Goal: Information Seeking & Learning: Learn about a topic

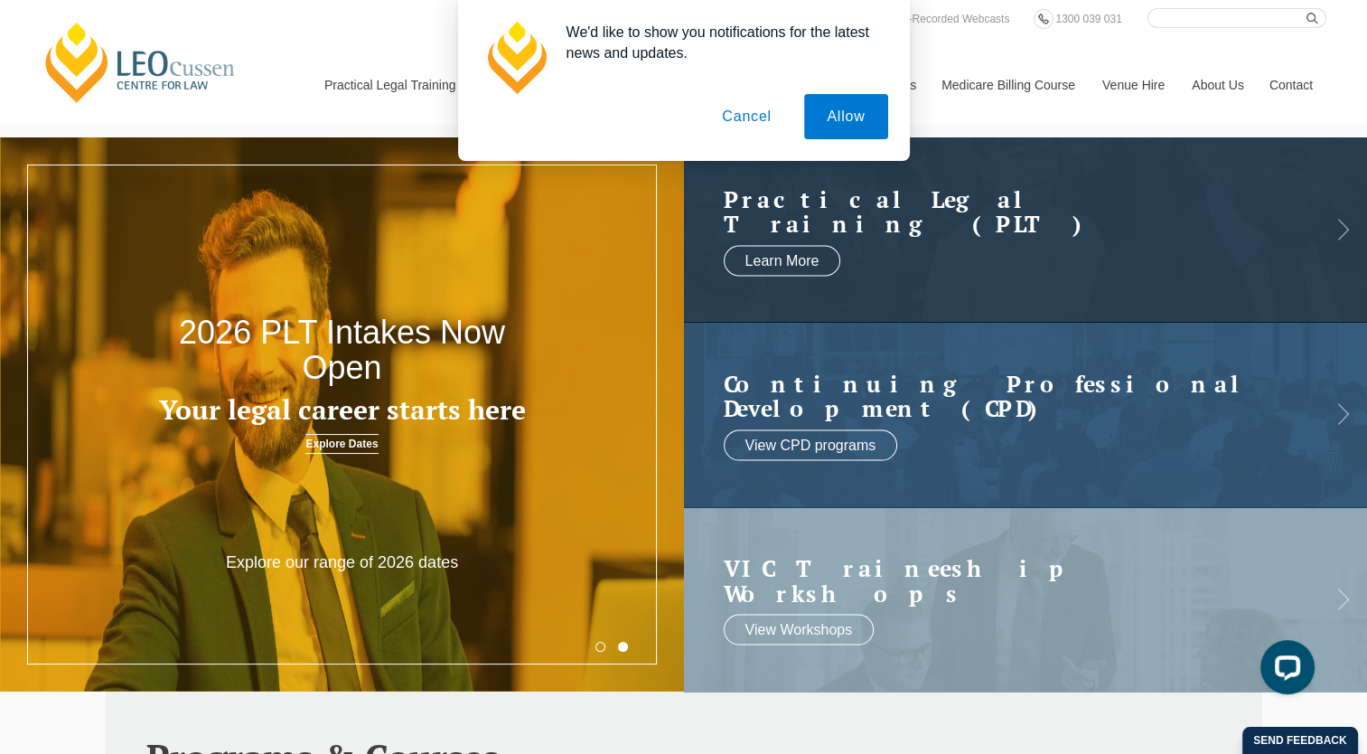
click at [755, 113] on button "Cancel" at bounding box center [746, 116] width 95 height 45
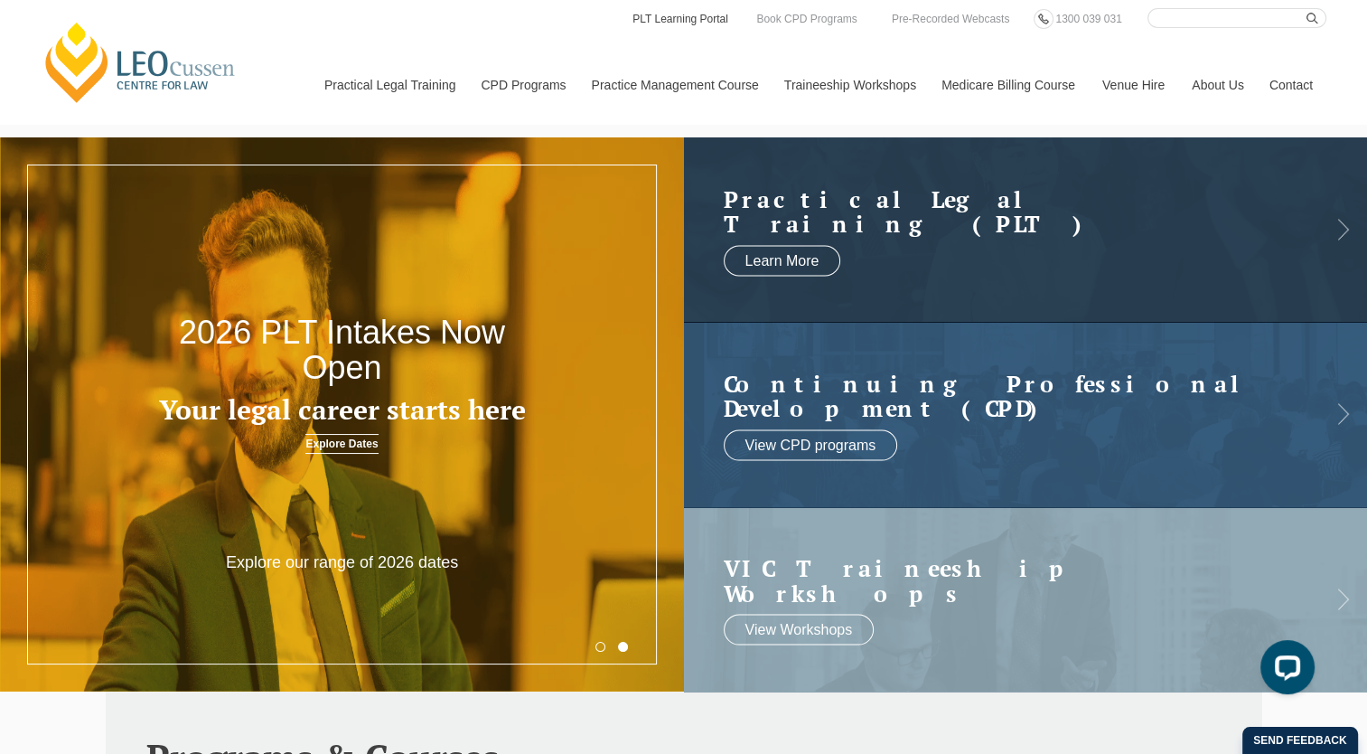
click at [694, 20] on link "PLT Learning Portal" at bounding box center [680, 19] width 99 height 20
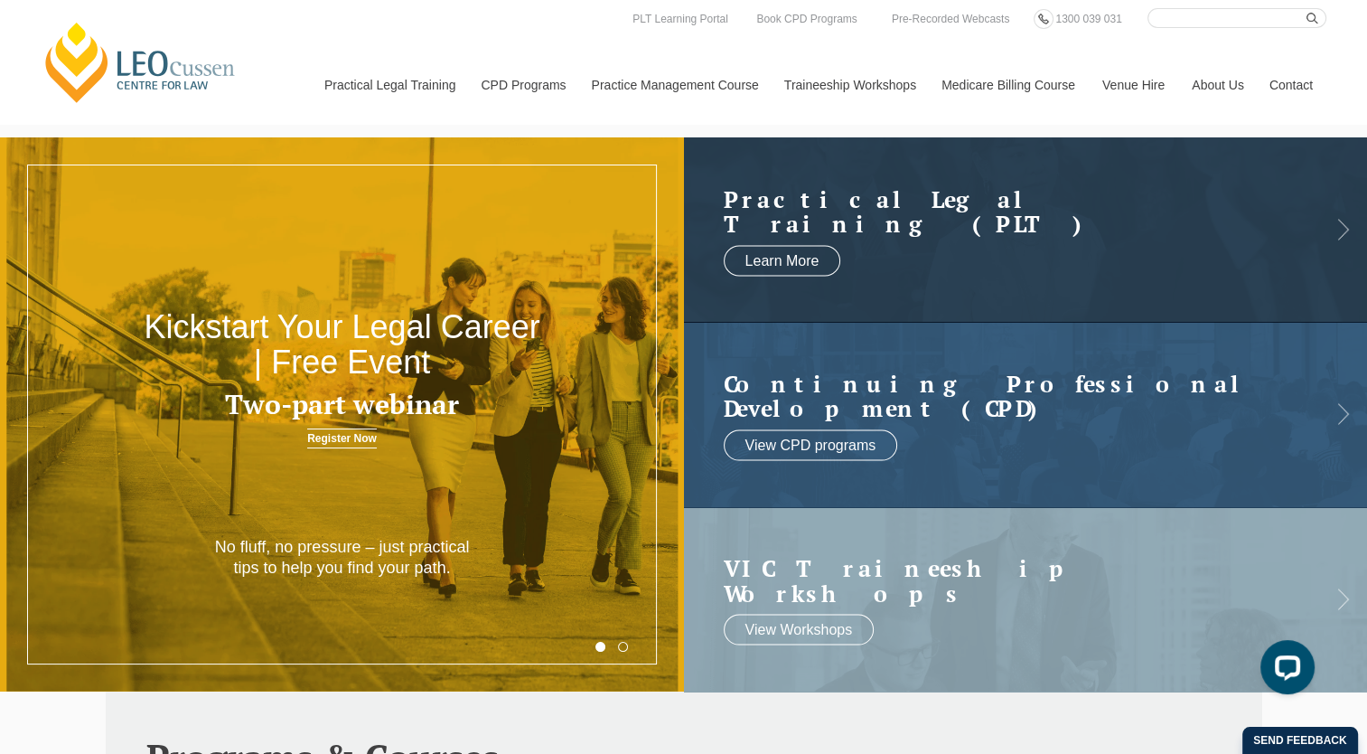
click at [1171, 23] on input "Search here" at bounding box center [1237, 18] width 179 height 20
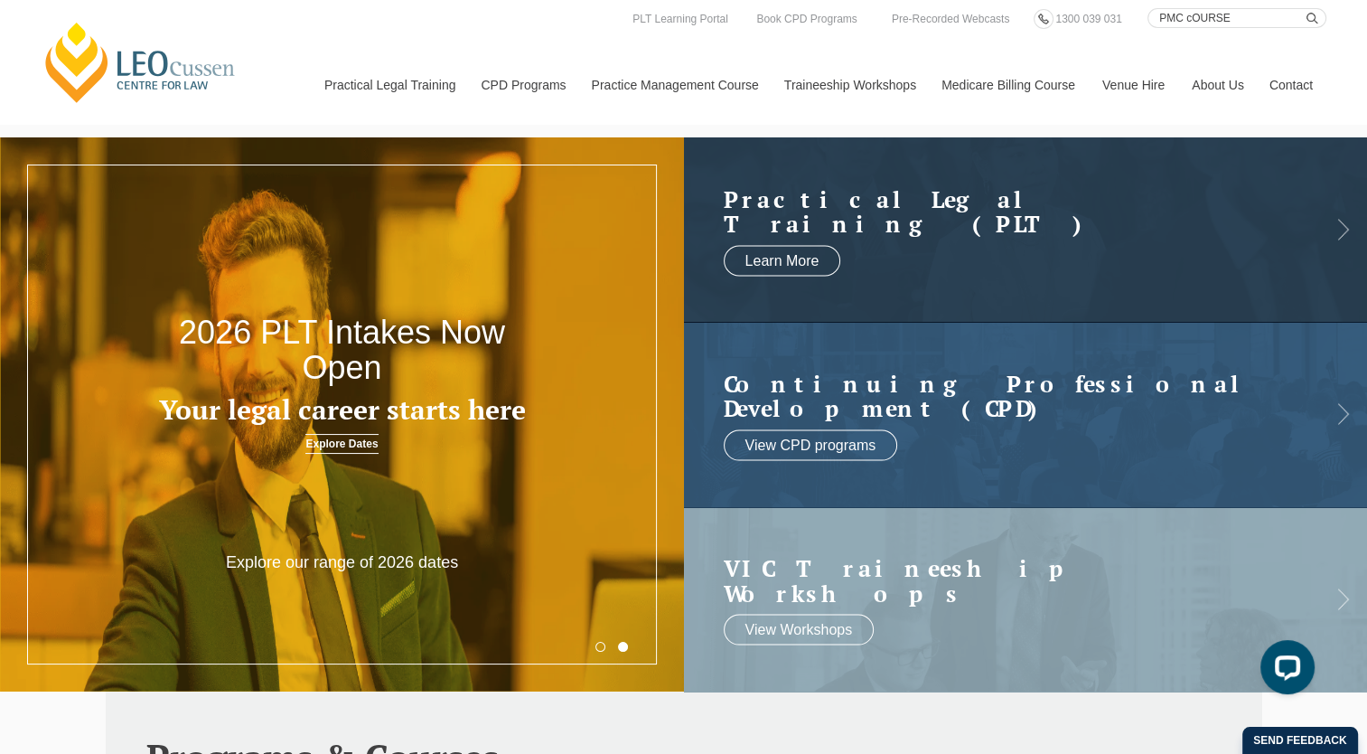
type input "PMC cOURSE"
click at [1307, 8] on button "submit" at bounding box center [1317, 18] width 20 height 20
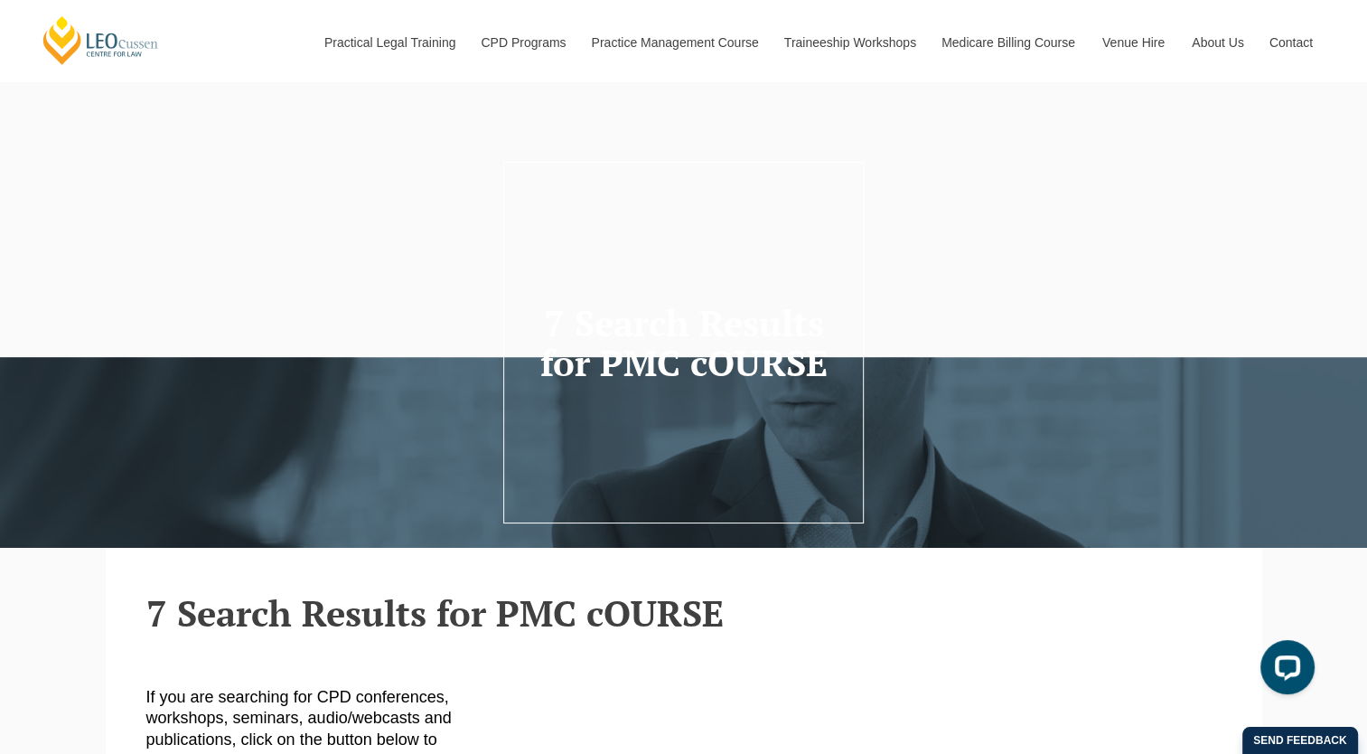
scroll to position [659, 0]
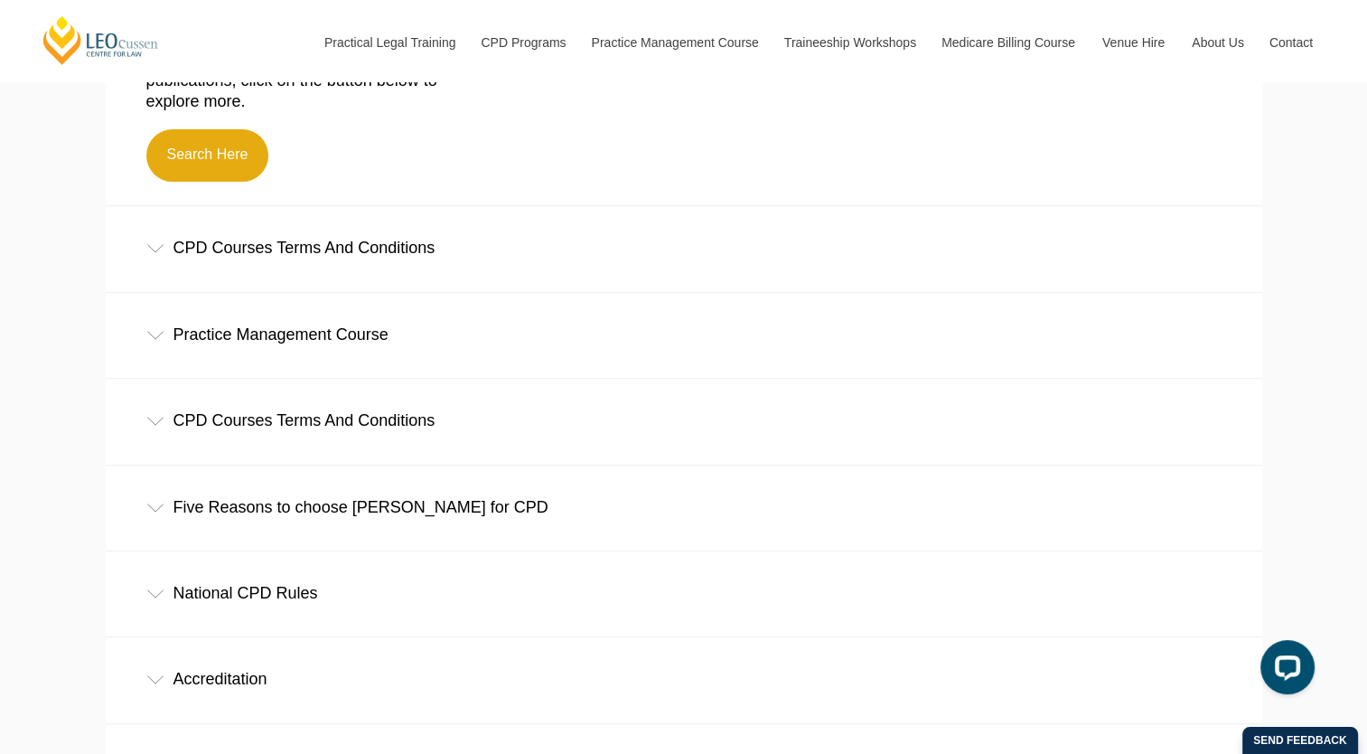
click at [335, 342] on div "Practice Management Course" at bounding box center [684, 335] width 1157 height 84
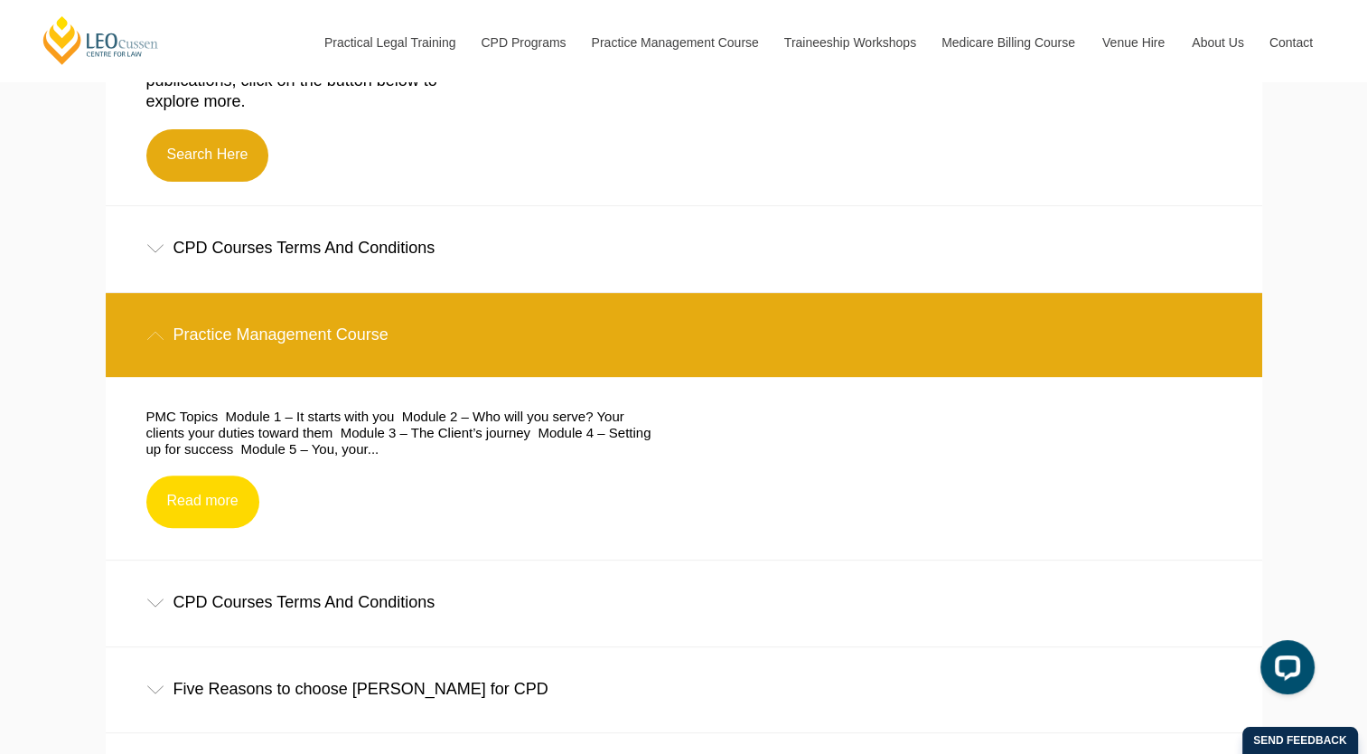
click at [202, 493] on link "Read more" at bounding box center [202, 501] width 113 height 52
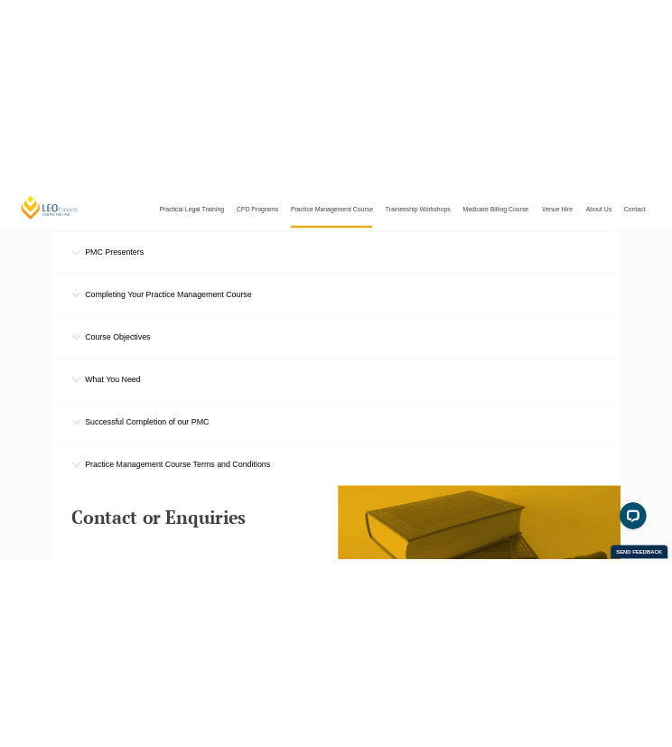
scroll to position [3953, 0]
